Goal: Task Accomplishment & Management: Use online tool/utility

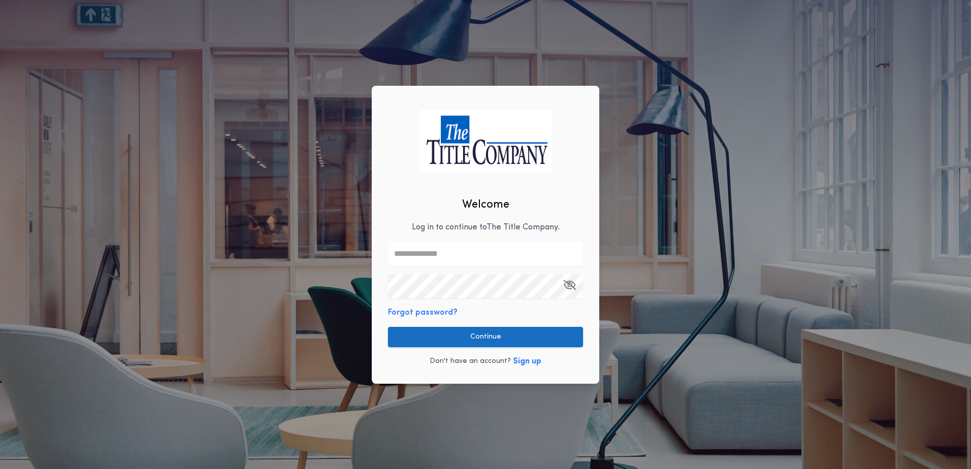
type input "**********"
click at [489, 340] on button "Continue" at bounding box center [485, 337] width 195 height 20
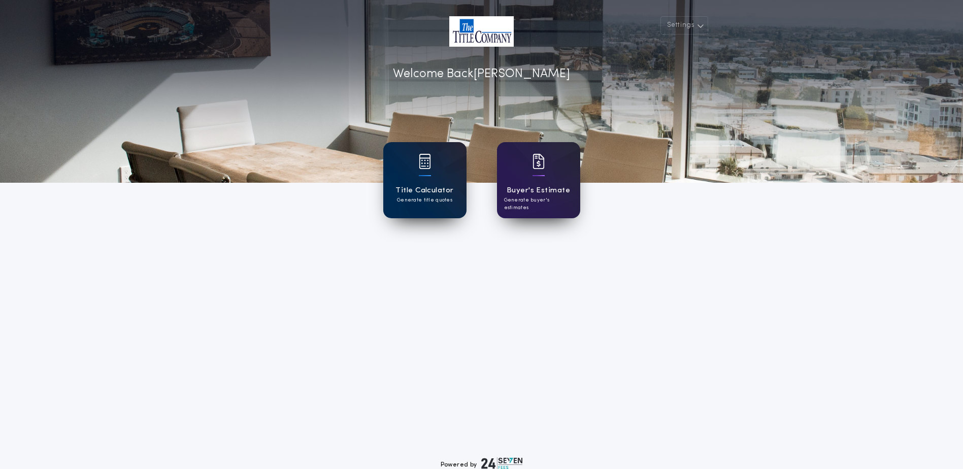
click at [440, 172] on div "Title Calculator Generate title quotes" at bounding box center [424, 180] width 83 height 76
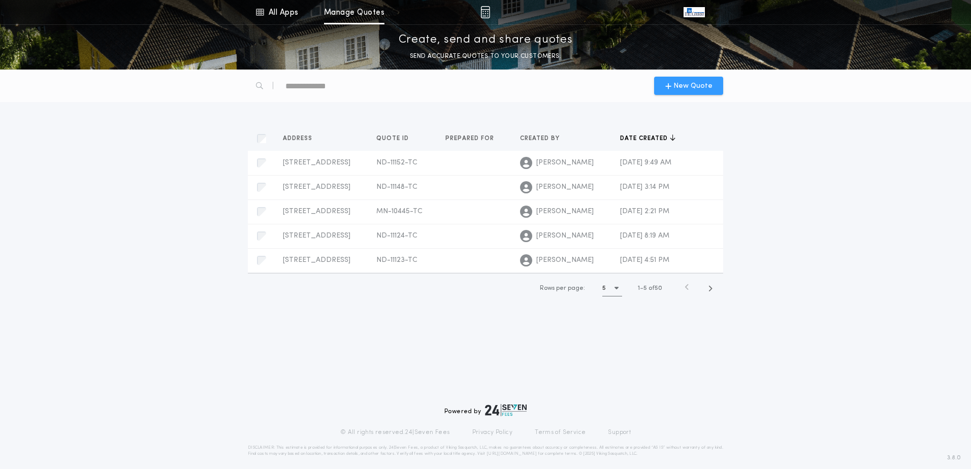
click at [706, 86] on span "New Quote" at bounding box center [692, 86] width 39 height 11
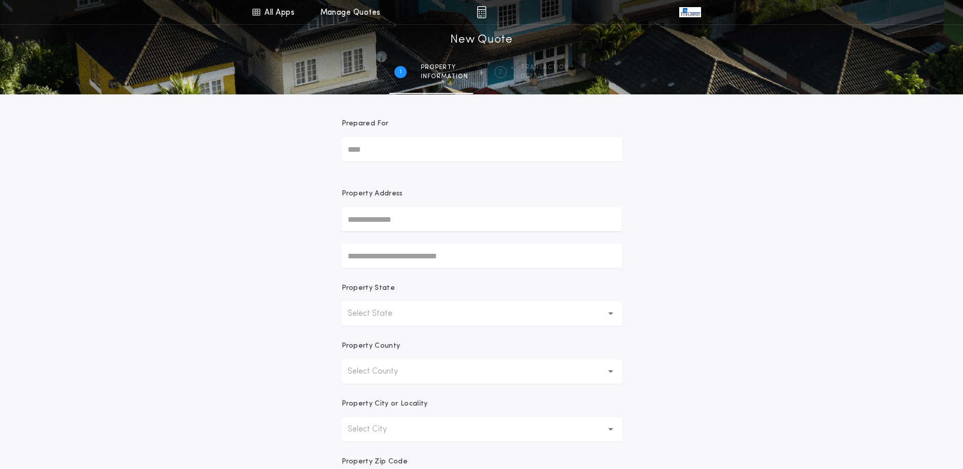
click at [399, 220] on input "text" at bounding box center [482, 219] width 280 height 24
type input "**********"
click at [397, 241] on button "[STREET_ADDRESS]" at bounding box center [482, 239] width 280 height 15
click at [707, 263] on div "**********" at bounding box center [481, 290] width 963 height 580
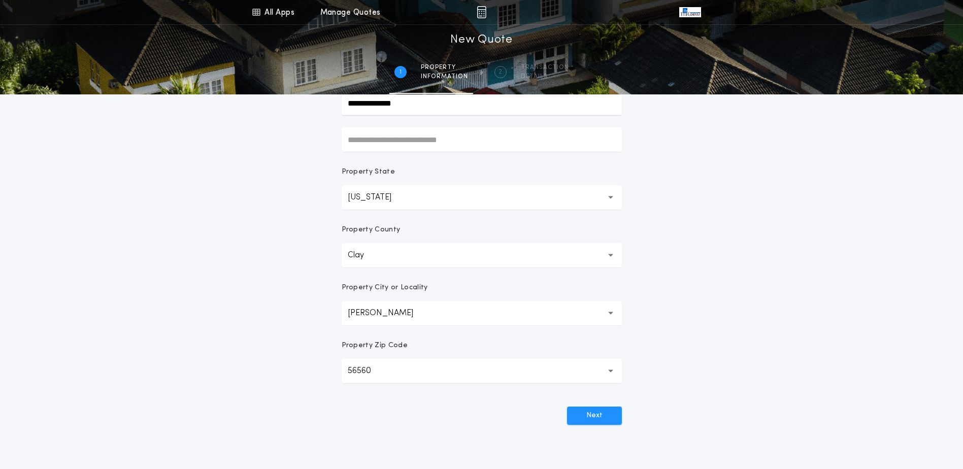
scroll to position [169, 0]
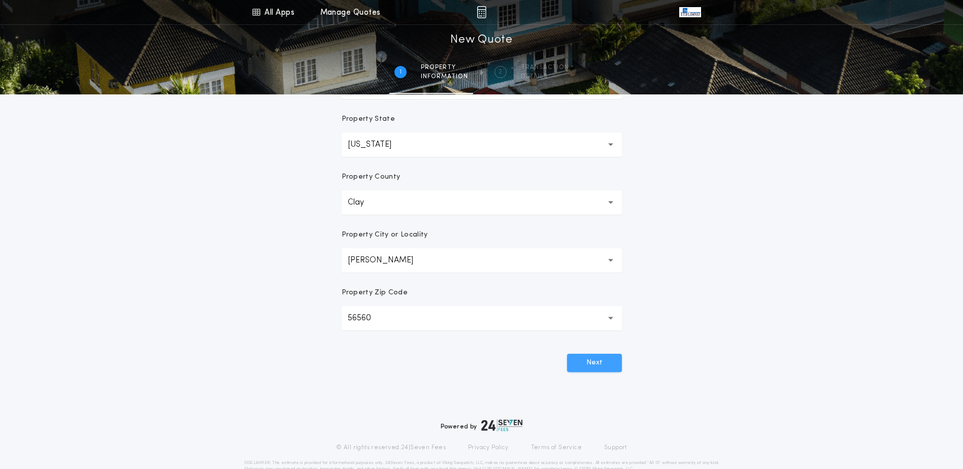
click at [586, 369] on button "Next" at bounding box center [594, 363] width 55 height 18
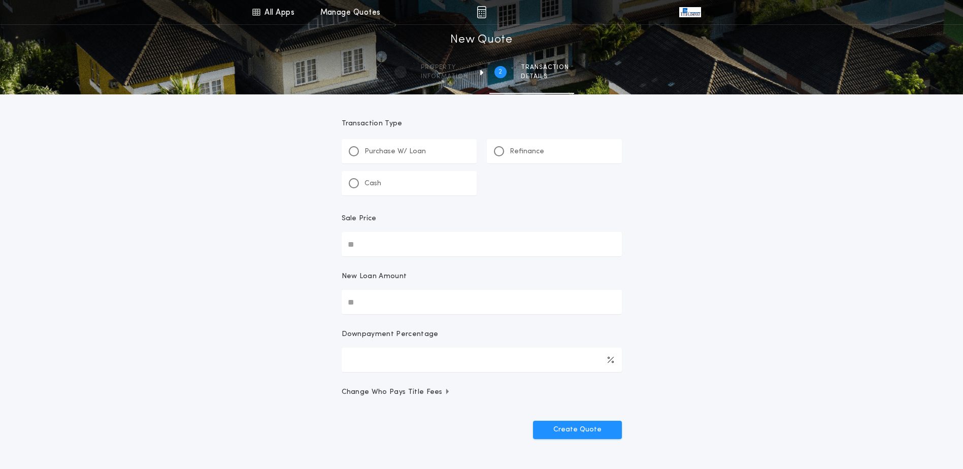
click at [543, 149] on div "Refinance" at bounding box center [554, 151] width 135 height 24
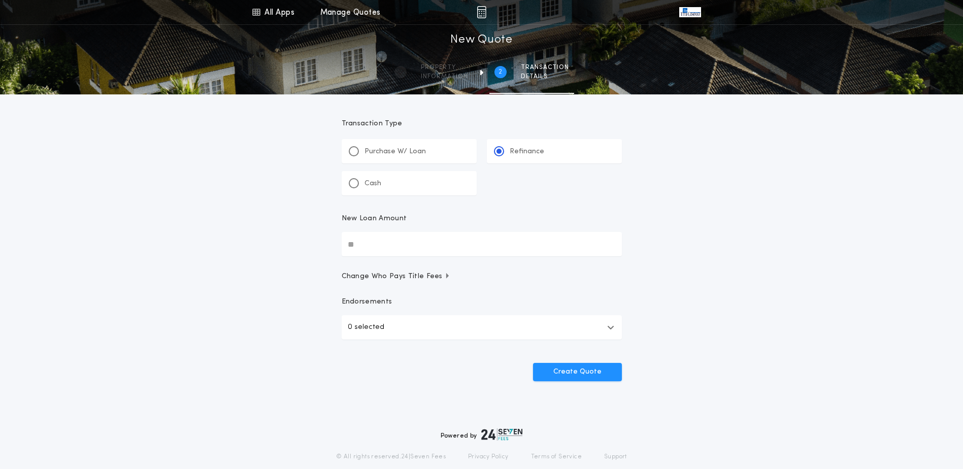
click at [453, 251] on input "New Loan Amount" at bounding box center [482, 244] width 280 height 24
type input "********"
click at [399, 323] on button "0 selected" at bounding box center [482, 327] width 280 height 24
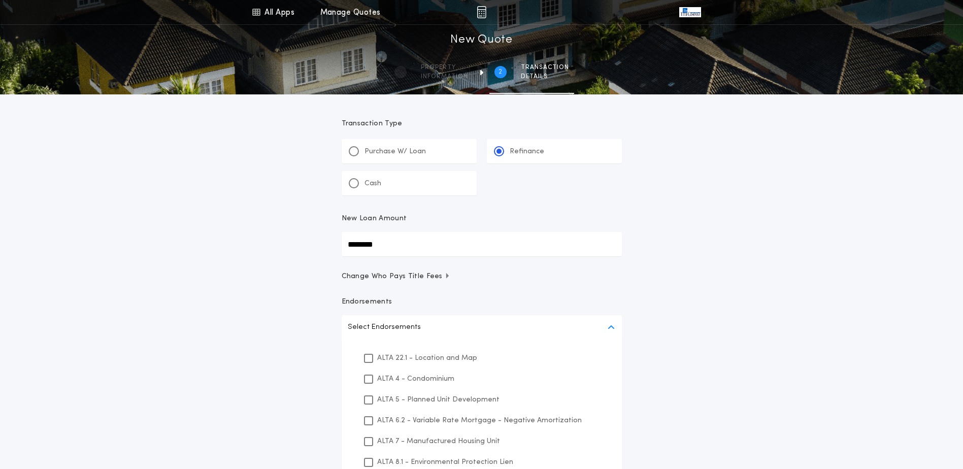
click at [382, 358] on p "ALTA 22.1 - Location and Map" at bounding box center [427, 358] width 100 height 11
click at [368, 419] on icon at bounding box center [369, 420] width 6 height 7
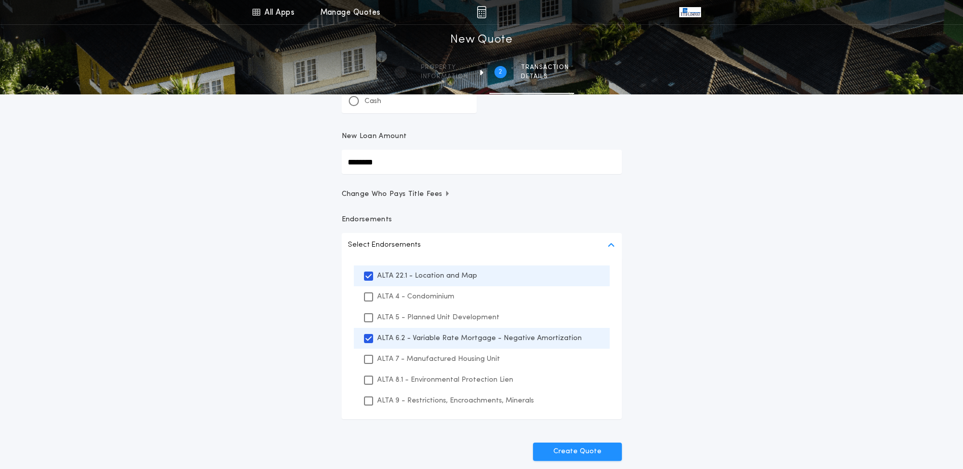
scroll to position [85, 0]
click at [366, 379] on icon at bounding box center [369, 377] width 6 height 7
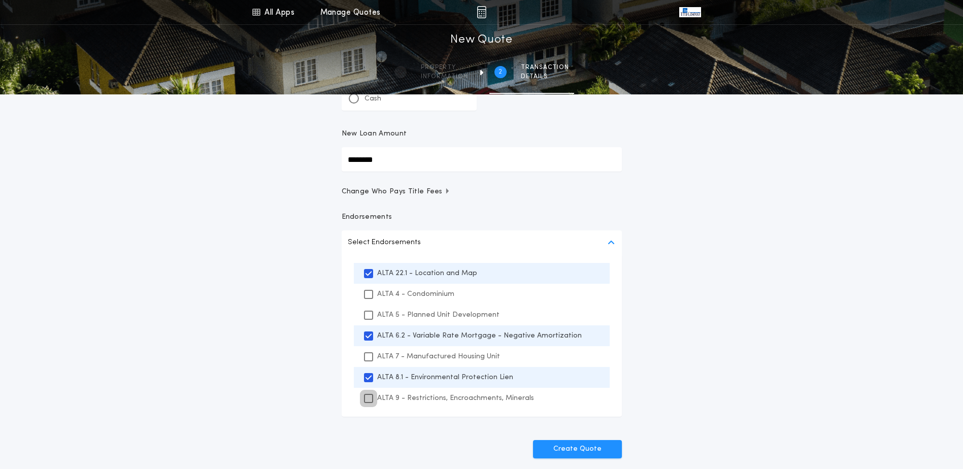
click at [366, 397] on icon at bounding box center [369, 398] width 6 height 7
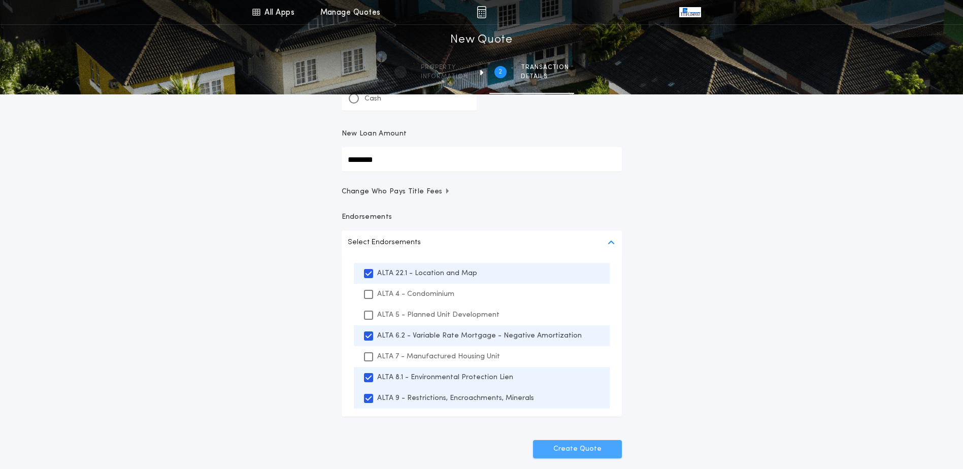
click at [604, 449] on button "Create Quote" at bounding box center [577, 449] width 89 height 18
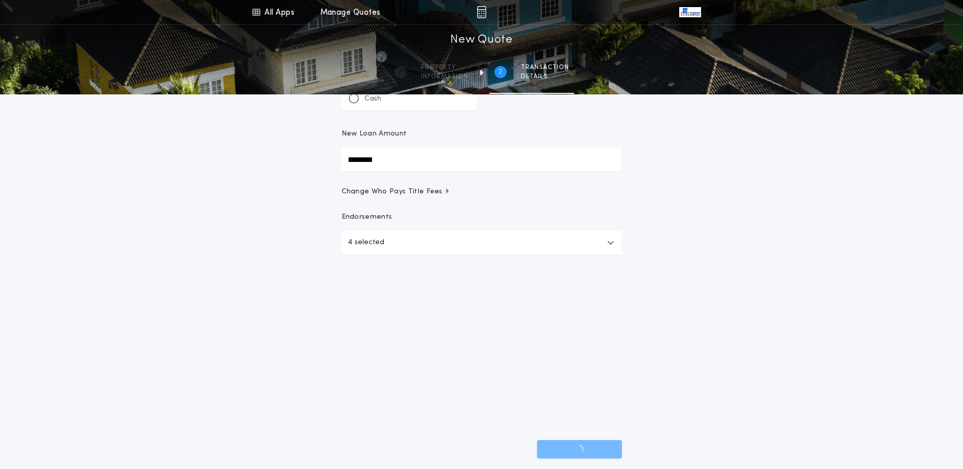
scroll to position [32, 0]
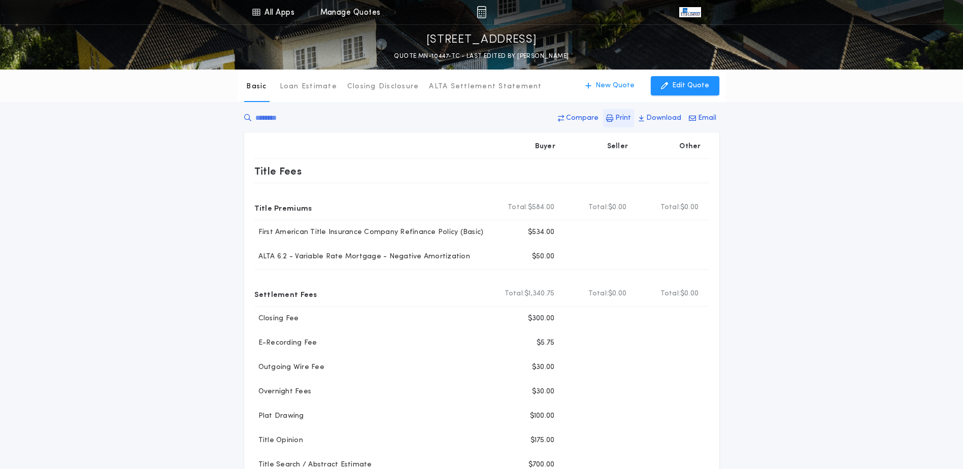
click at [626, 117] on p "Print" at bounding box center [623, 118] width 16 height 10
